Goal: Information Seeking & Learning: Learn about a topic

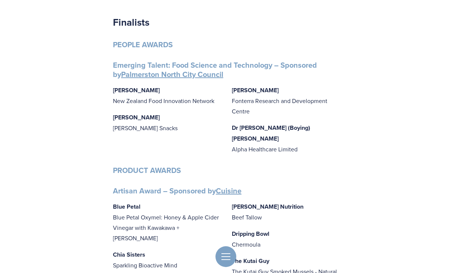
scroll to position [52, 0]
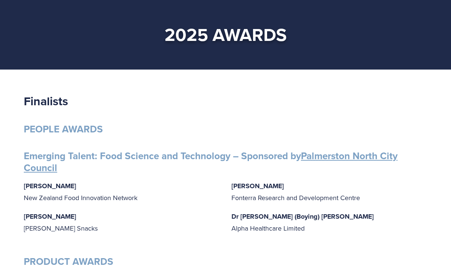
click at [74, 127] on strong "PEOPLE AWARDS" at bounding box center [63, 129] width 79 height 14
click at [45, 127] on link "Palmerston North City Council" at bounding box center [211, 162] width 374 height 26
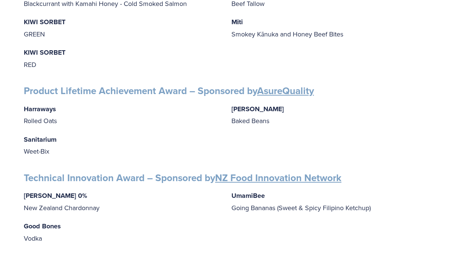
scroll to position [1482, 0]
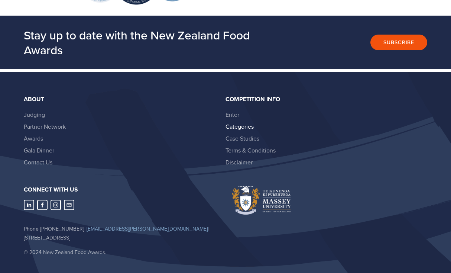
click at [239, 122] on link "Categories" at bounding box center [239, 126] width 28 height 8
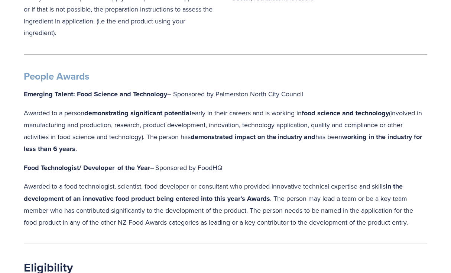
scroll to position [813, 0]
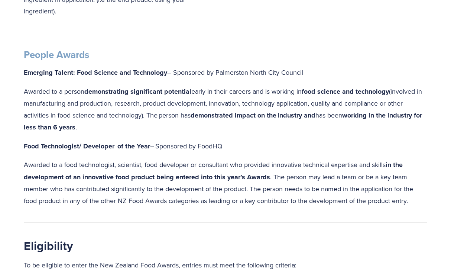
drag, startPoint x: 407, startPoint y: 191, endPoint x: 14, endPoint y: 137, distance: 396.2
copy div "Food Technologist/ Developer  of the Year – Sponsored by FoodHQ Awarded to a fo…"
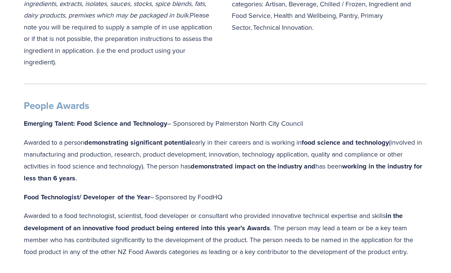
scroll to position [748, 0]
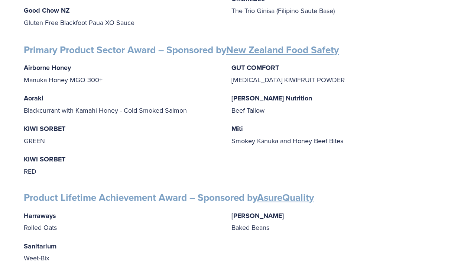
scroll to position [1482, 0]
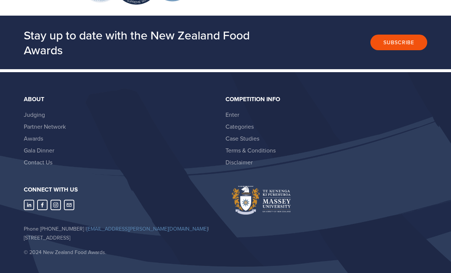
drag, startPoint x: 151, startPoint y: 215, endPoint x: 84, endPoint y: 213, distance: 66.9
click at [84, 224] on p "Phone +64 21 240 8034 | nzfoodawards@massey.ac.nz | Private Bag 11 222, Palmers…" at bounding box center [121, 233] width 195 height 18
copy p "[EMAIL_ADDRESS][PERSON_NAME][DOMAIN_NAME]"
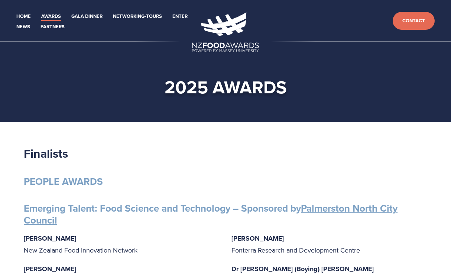
scroll to position [1482, 0]
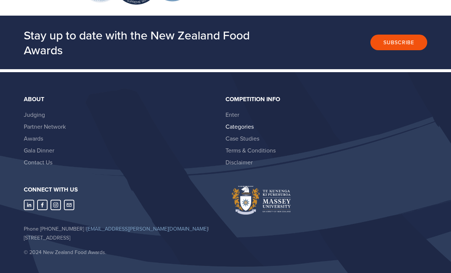
click at [232, 122] on link "Categories" at bounding box center [239, 126] width 28 height 8
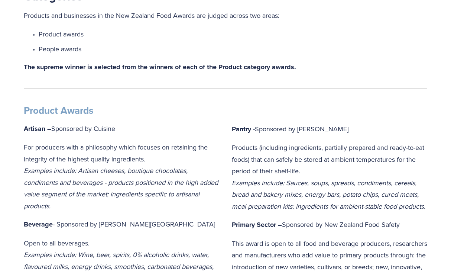
scroll to position [156, 0]
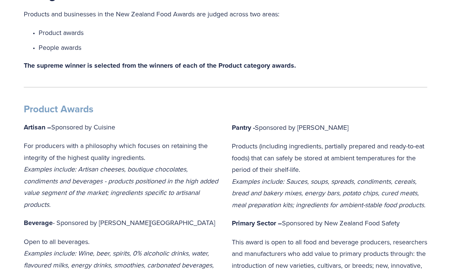
click at [225, 58] on div "Categories Products and businesses in the New Zealand Food Awards are judged ac…" at bounding box center [225, 29] width 403 height 84
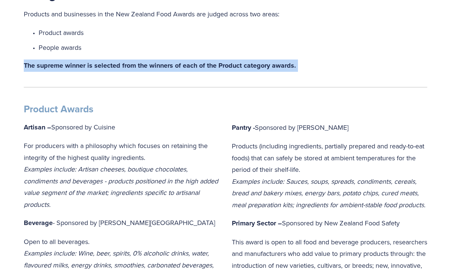
drag, startPoint x: 299, startPoint y: 63, endPoint x: 12, endPoint y: 77, distance: 287.4
copy p "The supreme winner is selected from the winners of each of the Product category…"
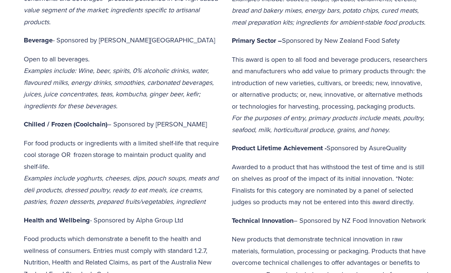
scroll to position [349, 0]
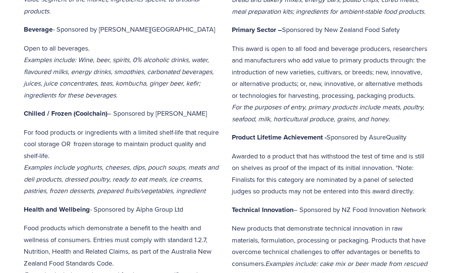
click at [143, 145] on p "For food products or ingredients with a limited shelf-life that require cool st…" at bounding box center [121, 161] width 195 height 70
click at [112, 149] on p "For food products or ingredients with a limited shelf-life that require cool st…" at bounding box center [121, 161] width 195 height 70
drag, startPoint x: 39, startPoint y: 118, endPoint x: 26, endPoint y: 113, distance: 13.7
click at [38, 117] on div "Product Awards Artisan – Sponsored by Cuisine For producers with a philosophy w…" at bounding box center [121, 195] width 195 height 571
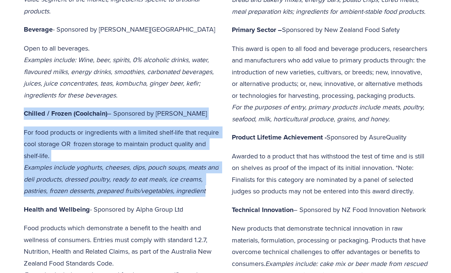
drag, startPoint x: 23, startPoint y: 109, endPoint x: 151, endPoint y: 171, distance: 142.2
click at [209, 188] on div "Product Awards Artisan – Sponsored by Cuisine For producers with a philosophy w…" at bounding box center [121, 195] width 208 height 584
copy div "Chilled / Frozen (Coolchain) – Sponsored by Woolworths For food products or ing…"
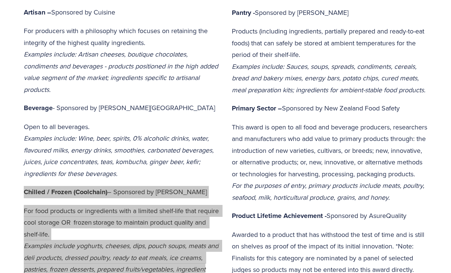
scroll to position [265, 0]
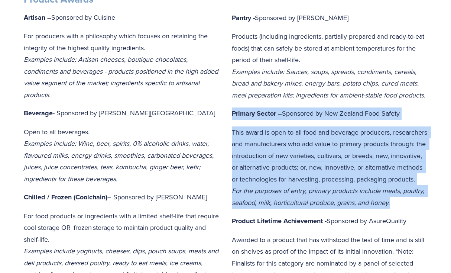
drag, startPoint x: 232, startPoint y: 123, endPoint x: 397, endPoint y: 220, distance: 191.4
click at [397, 220] on div "Pantry - Sponsored by Woolworths Products (including ingredients, partially pre…" at bounding box center [329, 261] width 195 height 537
copy div "Primary Sector – Sponsored by New Zealand Food Safety This award is open to all…"
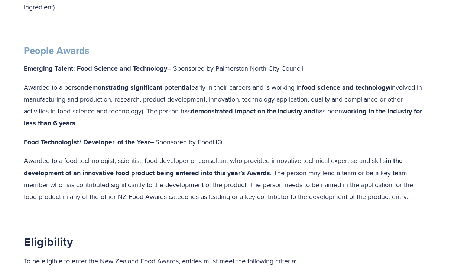
scroll to position [831, 0]
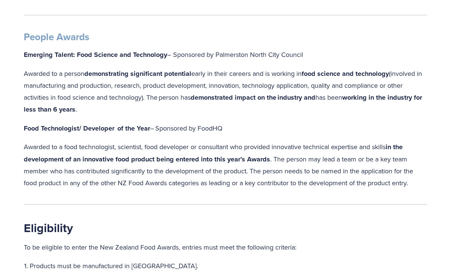
click at [29, 123] on p "Food Technologist/ Developer  of the Year – Sponsored by FoodHQ" at bounding box center [225, 128] width 403 height 12
